Goal: Connect with others: Connect with others

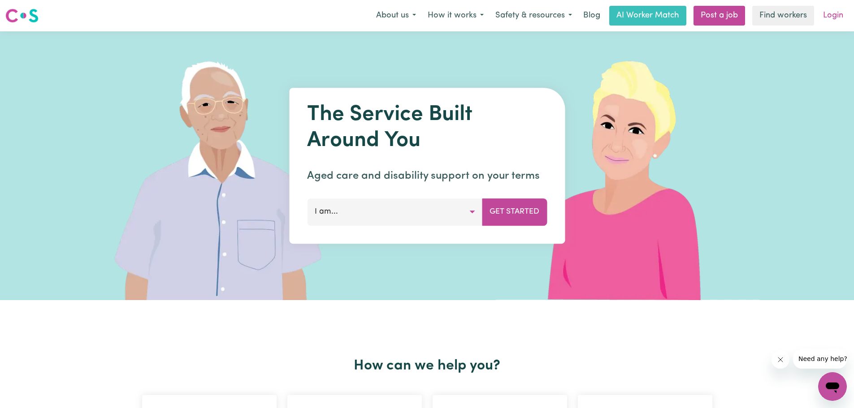
click at [832, 9] on link "Login" at bounding box center [833, 16] width 31 height 20
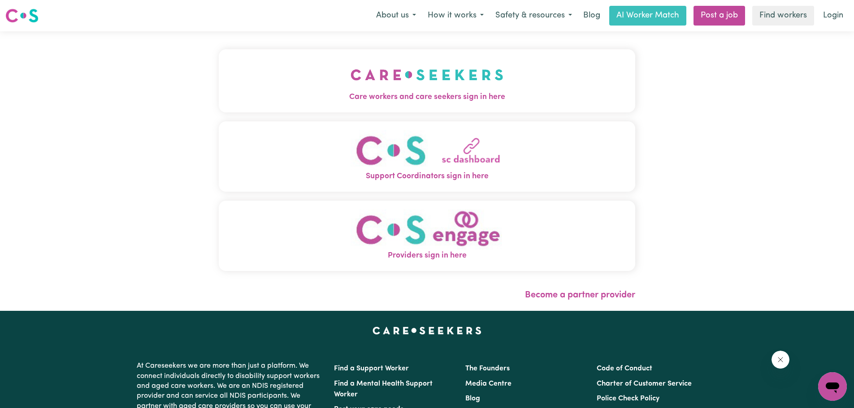
drag, startPoint x: 0, startPoint y: 0, endPoint x: 821, endPoint y: 75, distance: 824.2
click at [821, 75] on div "Care workers and care seekers sign in here Support Coordinators sign in here Pr…" at bounding box center [427, 171] width 854 height 280
click at [829, 14] on link "Login" at bounding box center [833, 16] width 31 height 20
click at [837, 17] on link "Login" at bounding box center [833, 16] width 31 height 20
click at [837, 20] on div "Menu About us How it works Safety & resources Blog AI Worker Match Post a job F…" at bounding box center [427, 15] width 854 height 21
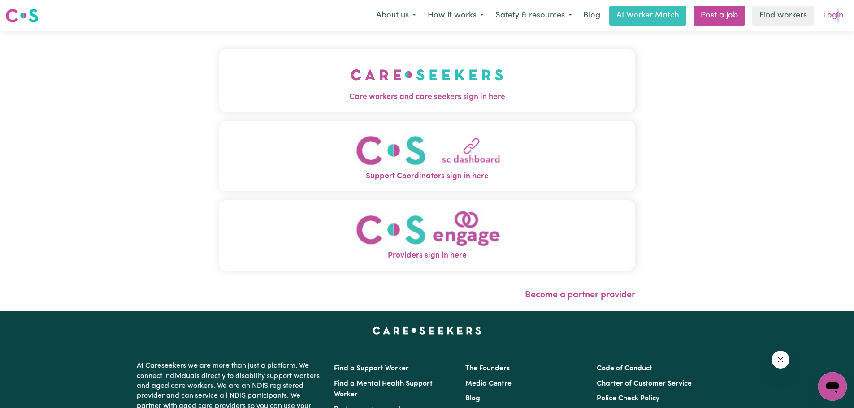
click at [835, 13] on link "Login" at bounding box center [833, 16] width 31 height 20
click at [833, 17] on link "Login" at bounding box center [833, 16] width 31 height 20
click at [402, 14] on button "About us" at bounding box center [396, 15] width 52 height 19
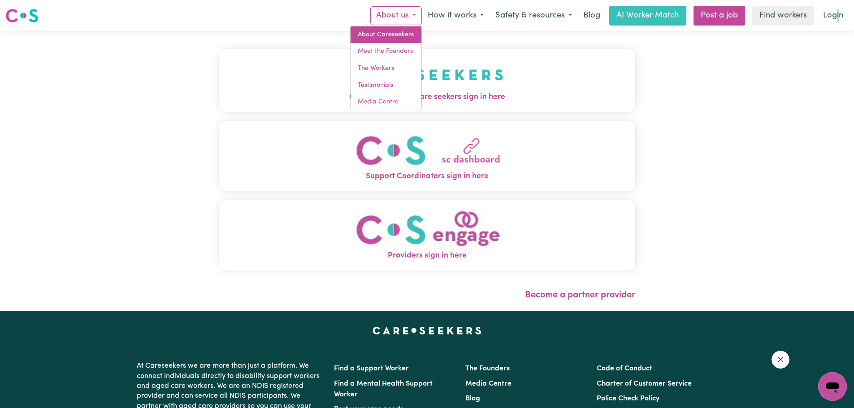
click at [371, 34] on link "About Careseekers" at bounding box center [386, 34] width 71 height 17
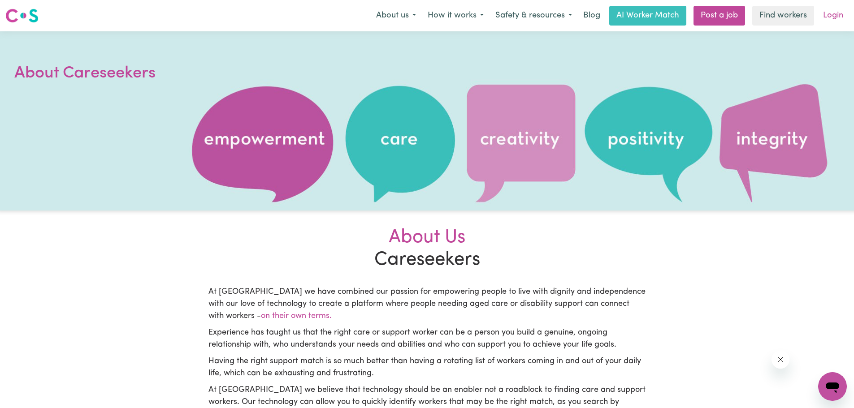
click at [836, 13] on link "Login" at bounding box center [833, 16] width 31 height 20
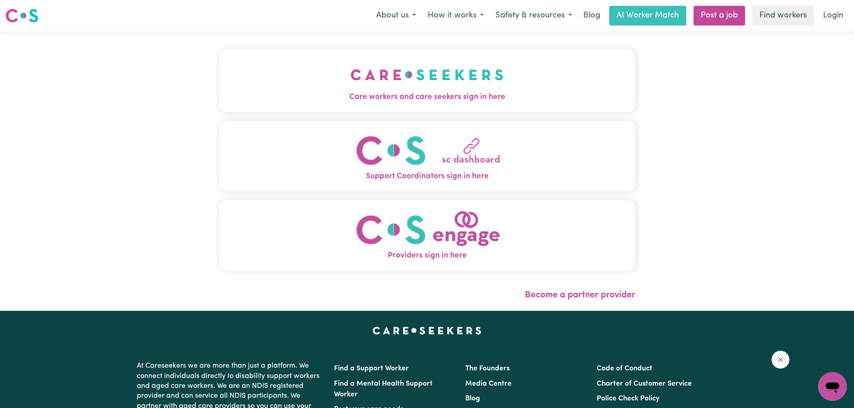
click at [417, 96] on span "Care workers and care seekers sign in here" at bounding box center [427, 97] width 416 height 12
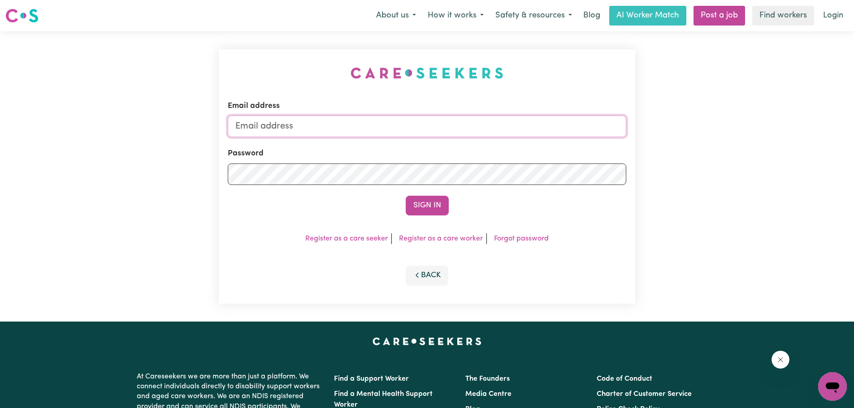
type input "[EMAIL_ADDRESS][DOMAIN_NAME]"
click at [435, 198] on button "Sign In" at bounding box center [427, 206] width 43 height 20
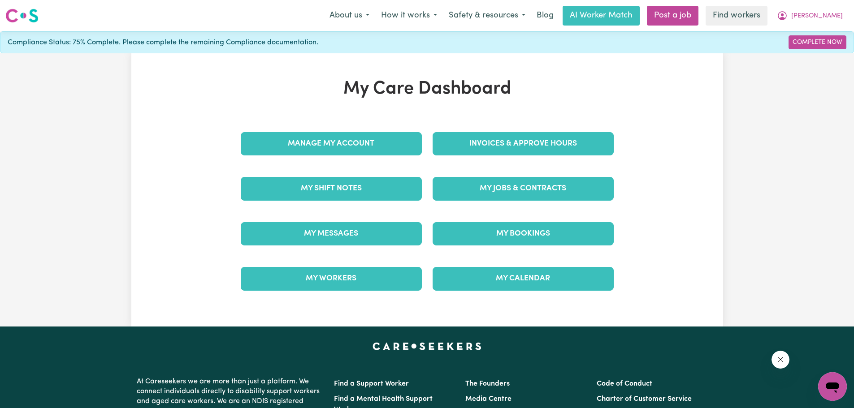
click at [767, 13] on link "Find workers" at bounding box center [737, 16] width 62 height 20
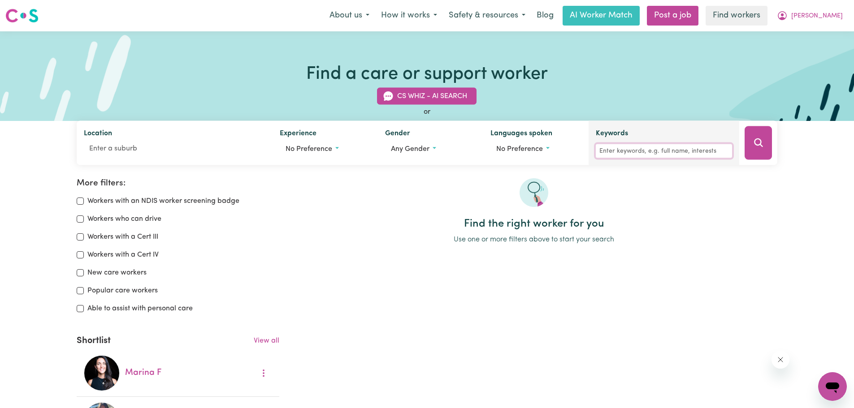
click at [633, 153] on input "Keywords" at bounding box center [664, 151] width 136 height 14
paste input "[PERSON_NAME]"
type input "[PERSON_NAME]"
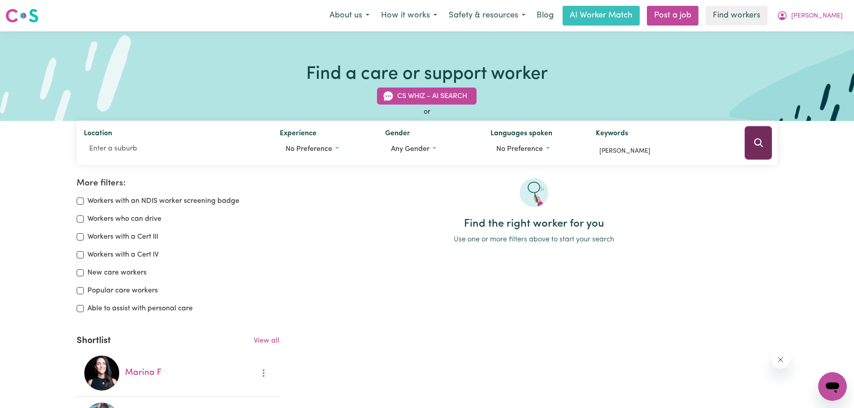
click at [764, 132] on button "Search" at bounding box center [758, 143] width 27 height 34
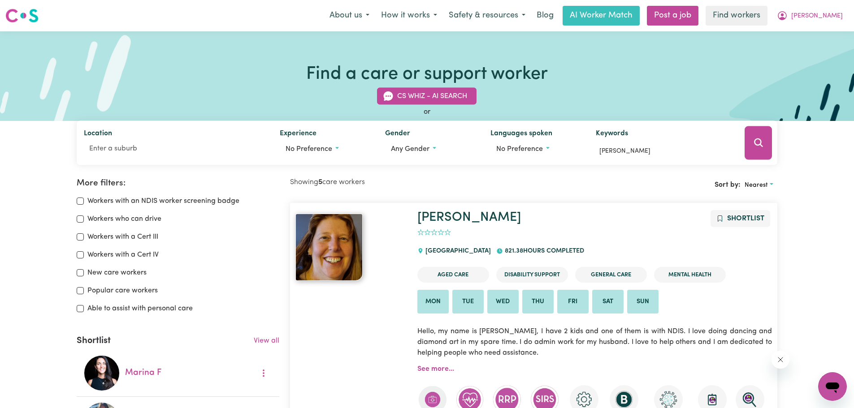
click at [13, 5] on nav "Menu About us How it works Safety & resources Blog AI Worker Match Post a job F…" at bounding box center [427, 15] width 854 height 31
click at [31, 13] on img at bounding box center [21, 16] width 33 height 16
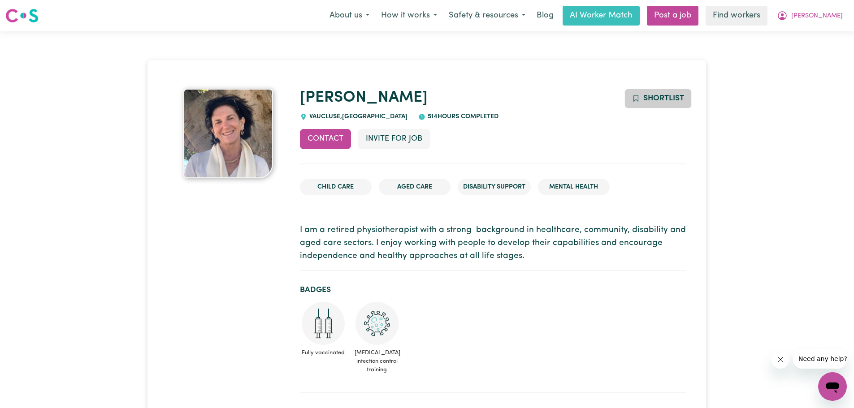
click at [645, 100] on span "Shortlist" at bounding box center [663, 99] width 41 height 8
